Goal: Transaction & Acquisition: Purchase product/service

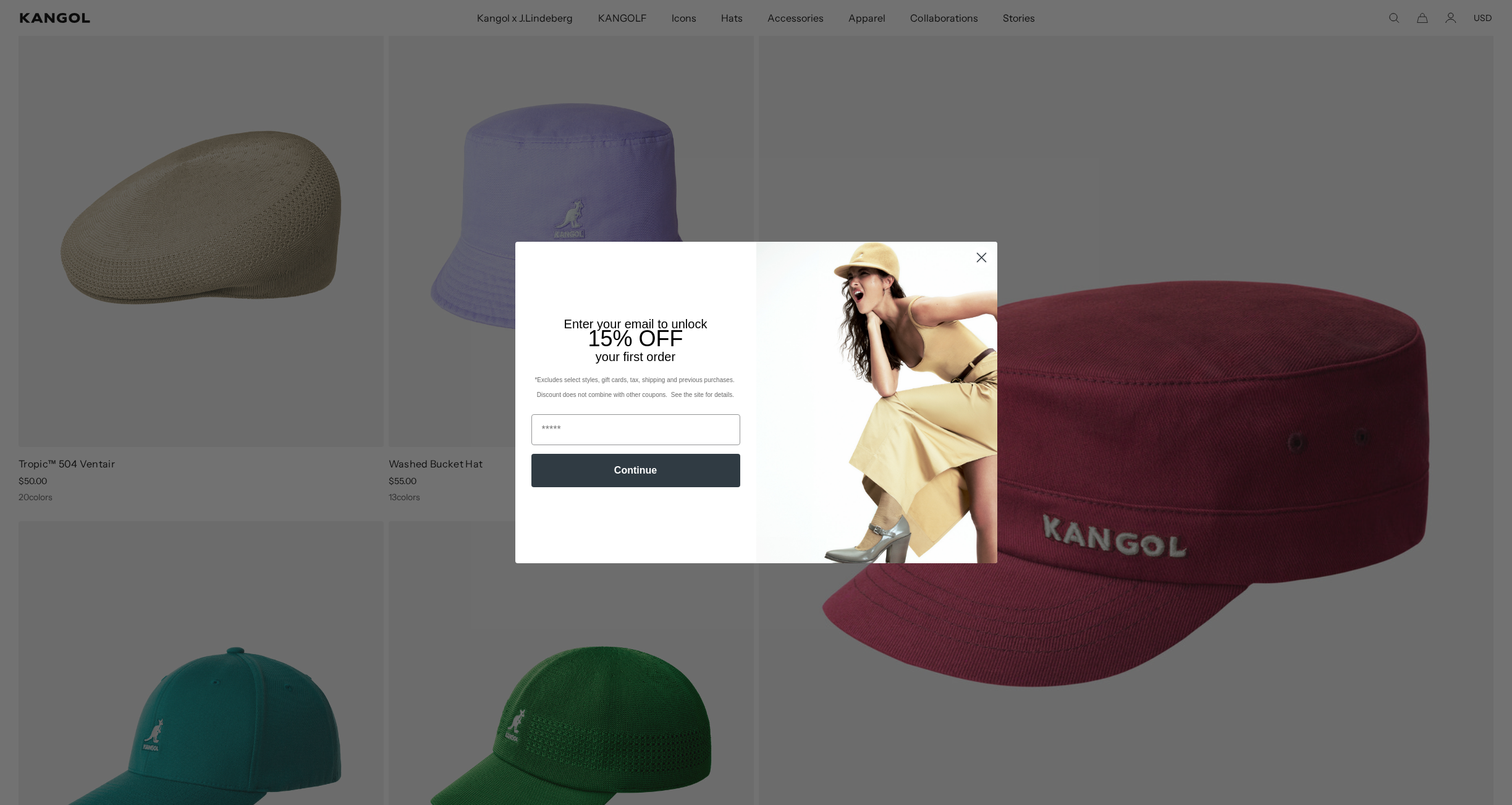
click at [978, 257] on circle "Close dialog" at bounding box center [981, 258] width 21 height 21
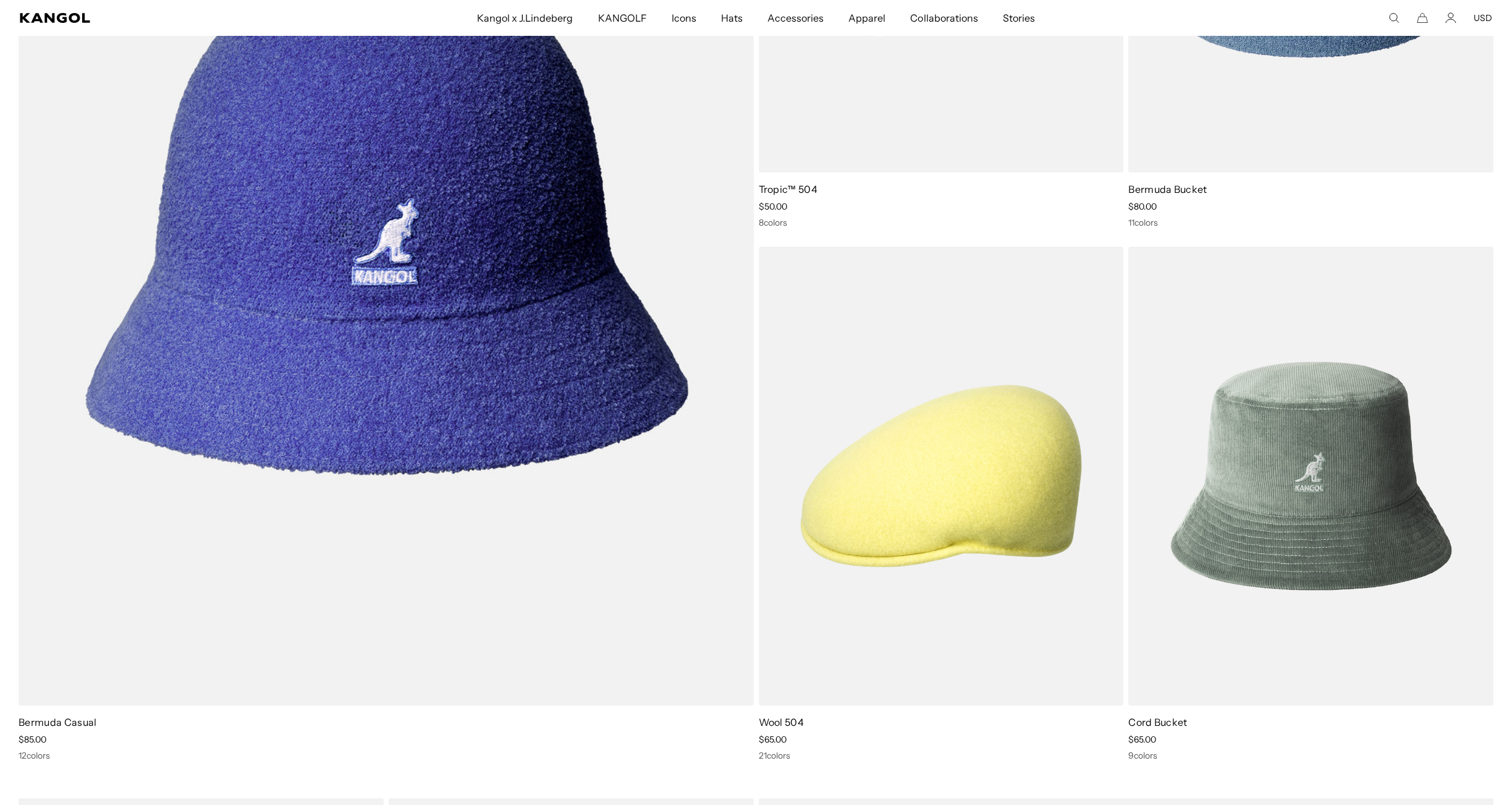
scroll to position [1506, 0]
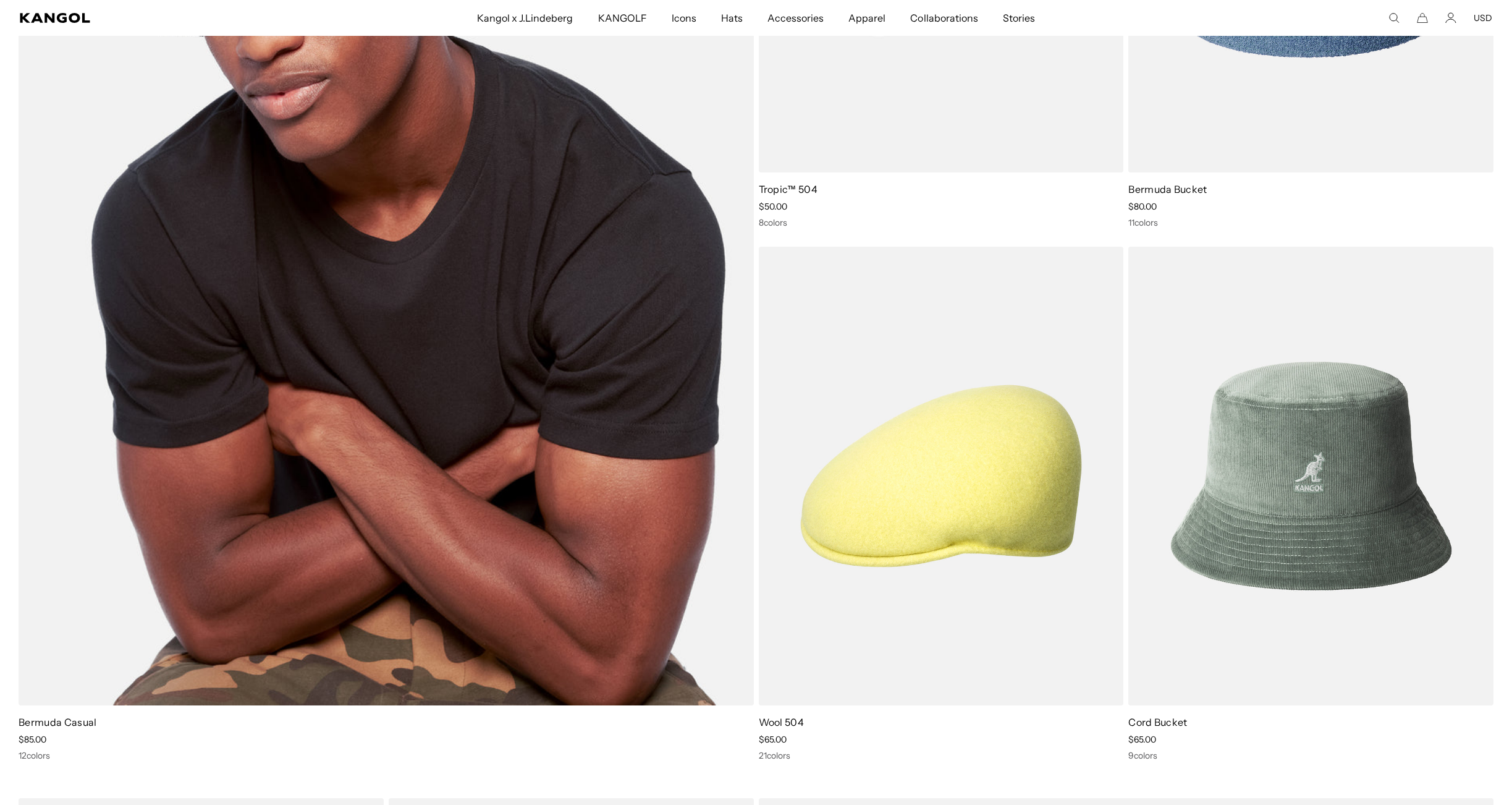
click at [664, 307] on img at bounding box center [386, 209] width 736 height 991
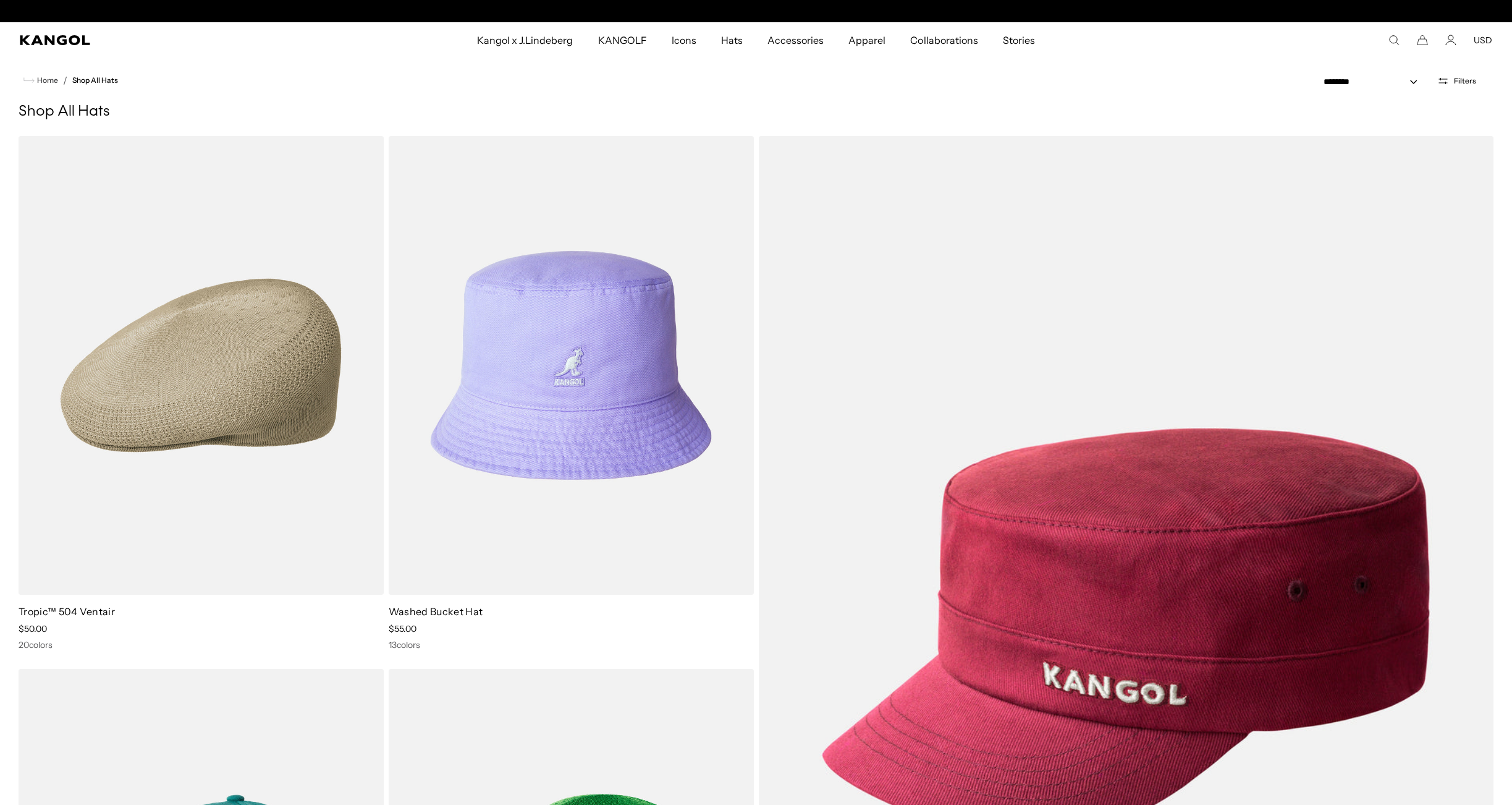
scroll to position [0, 0]
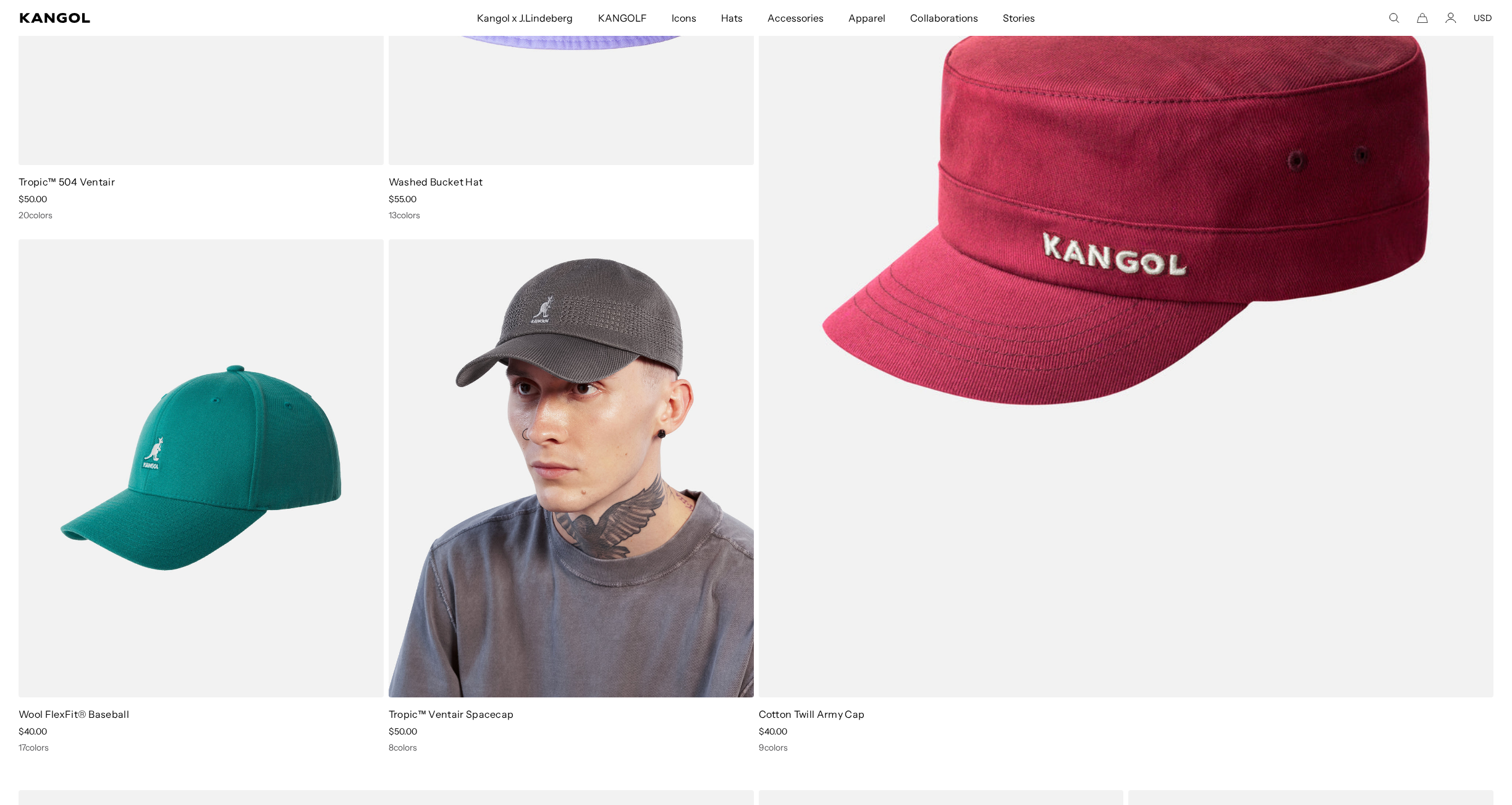
click at [634, 401] on img at bounding box center [572, 468] width 365 height 459
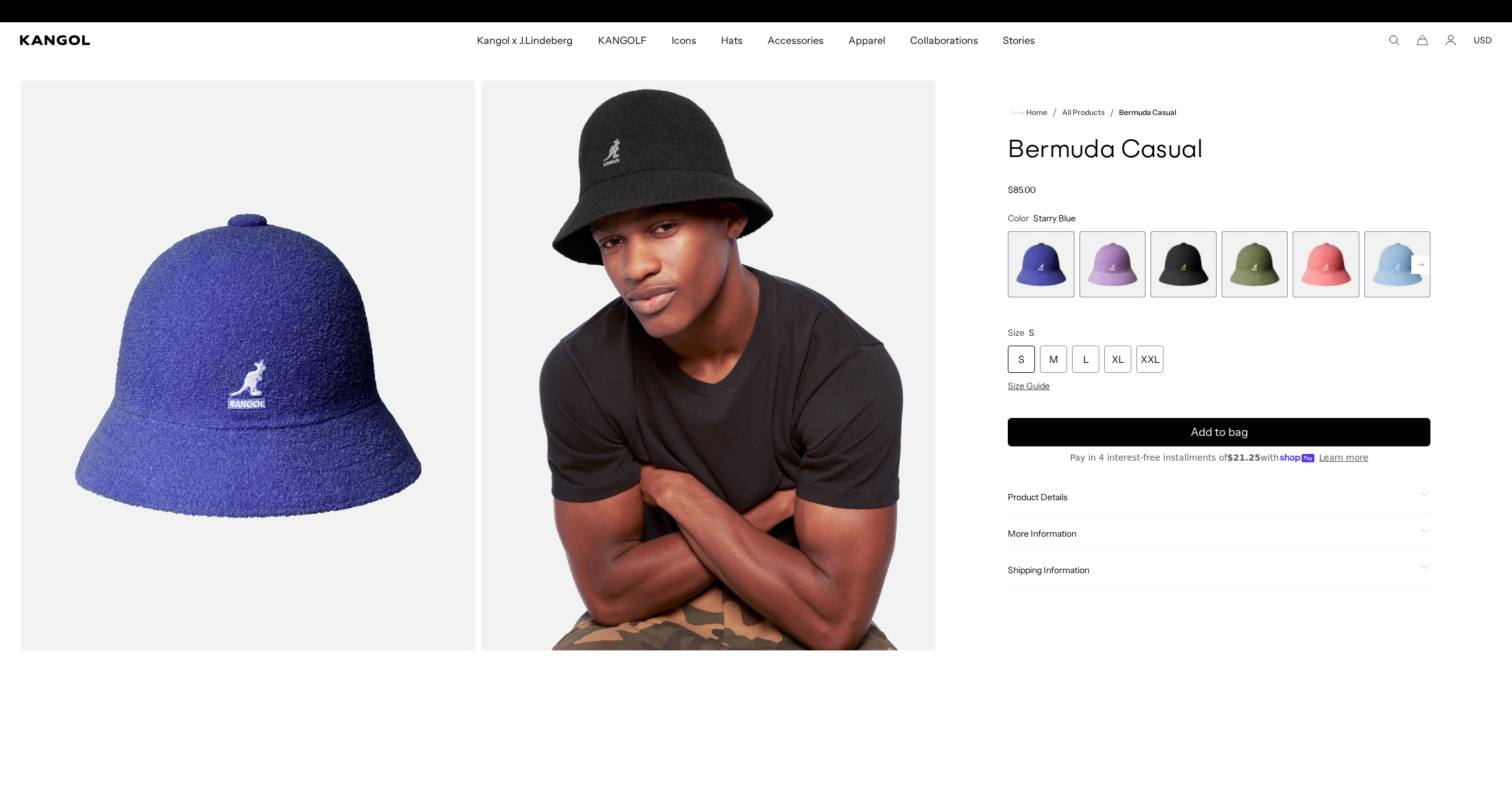
scroll to position [0, 254]
click at [1340, 265] on span "5 of 12" at bounding box center [1326, 264] width 66 height 66
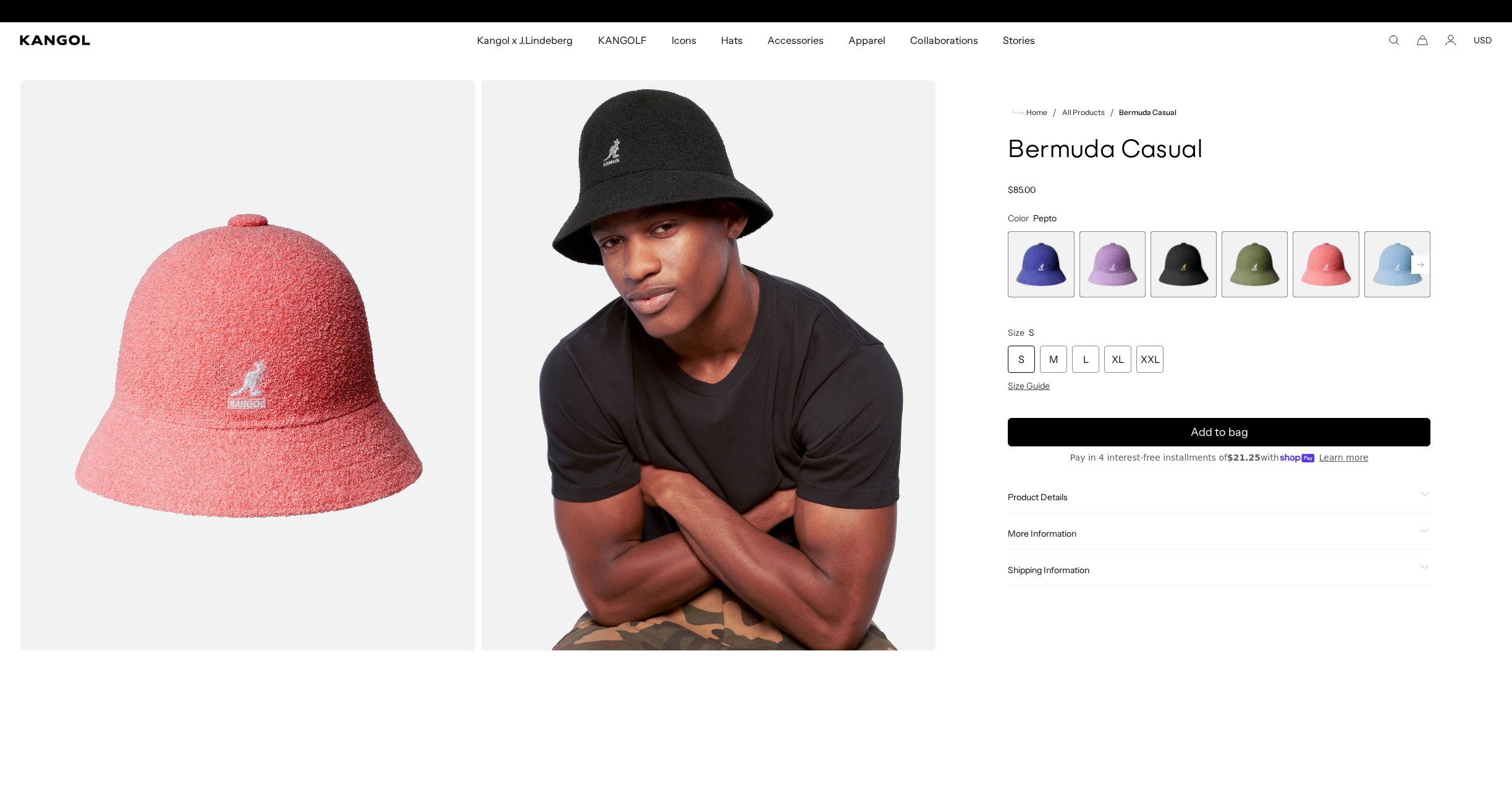
scroll to position [0, 254]
click at [1424, 266] on rect at bounding box center [1420, 264] width 19 height 19
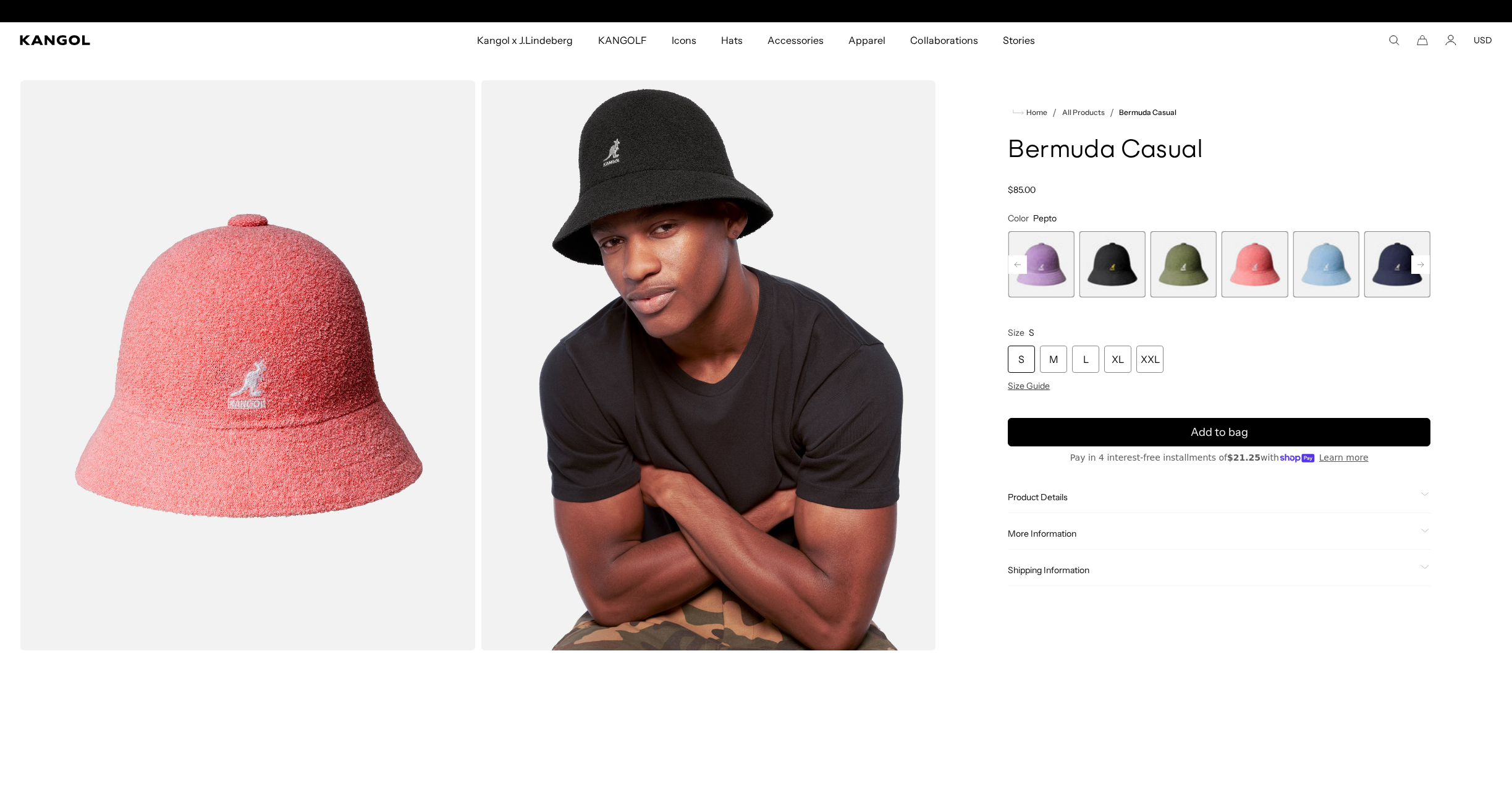
click at [1018, 262] on rect at bounding box center [1018, 264] width 19 height 19
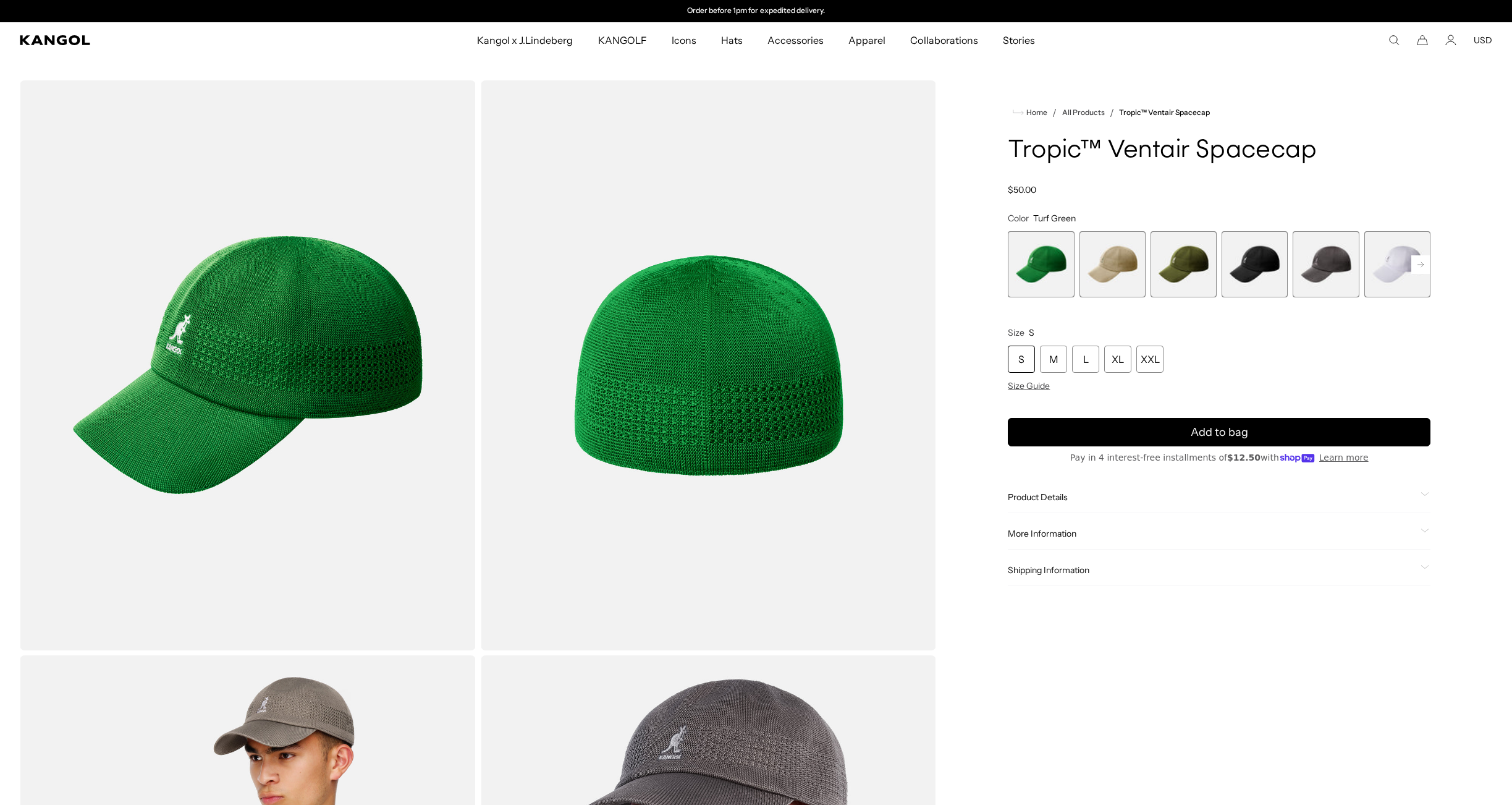
click at [1416, 266] on rect at bounding box center [1420, 264] width 19 height 19
click at [1416, 266] on span "8 of 8" at bounding box center [1398, 264] width 66 height 66
